Goal: Find specific page/section: Find specific page/section

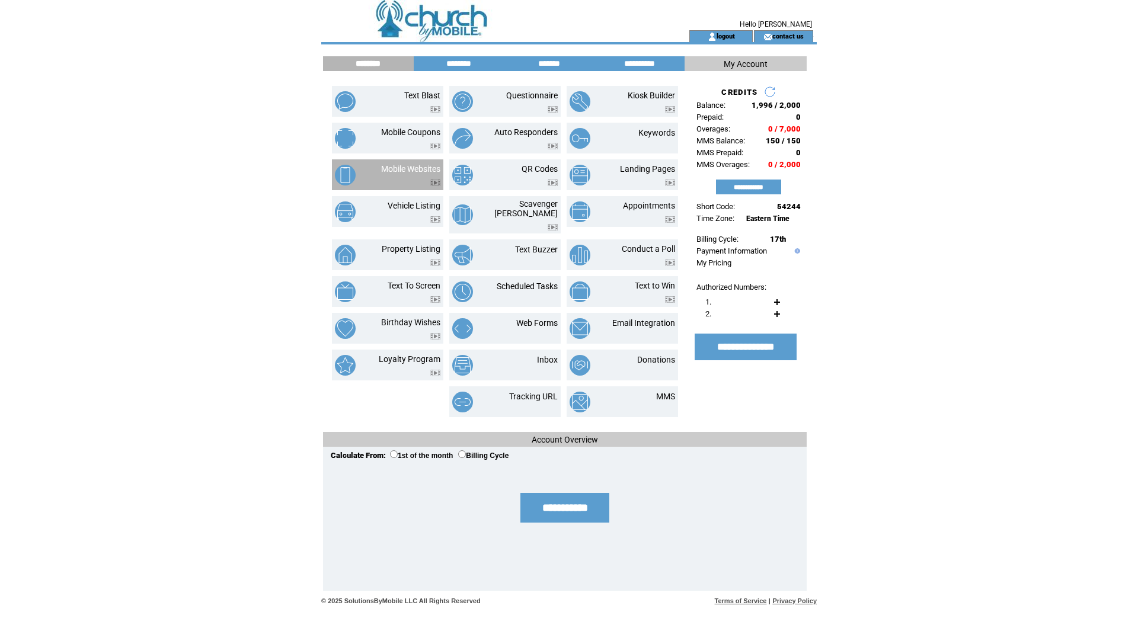
click at [398, 163] on td "Mobile Websites" at bounding box center [387, 174] width 111 height 31
click at [428, 21] on td at bounding box center [483, 15] width 325 height 30
click at [393, 167] on link "Mobile Websites" at bounding box center [410, 168] width 59 height 9
